Goal: Navigation & Orientation: Go to known website

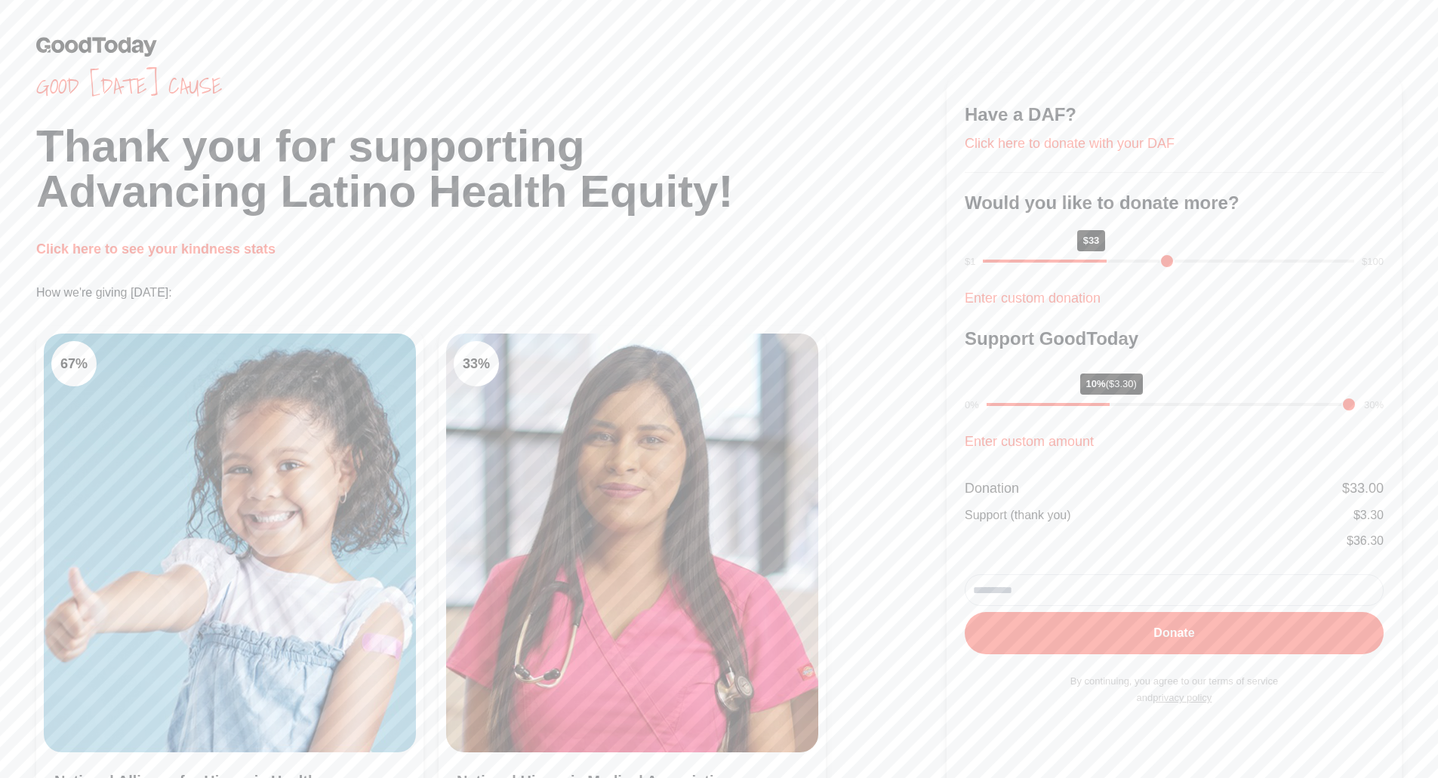
click at [622, 45] on link at bounding box center [719, 46] width 1366 height 20
